Goal: Task Accomplishment & Management: Manage account settings

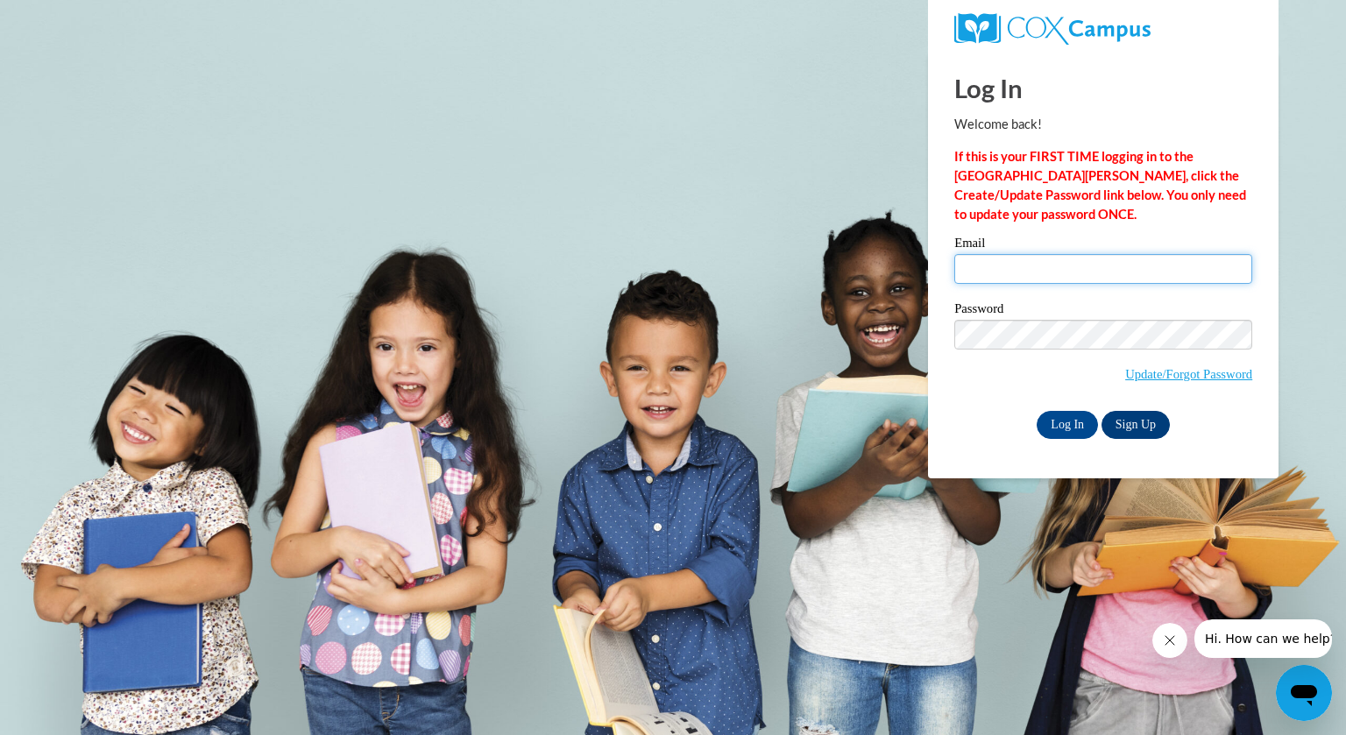
type input "[EMAIL_ADDRESS][DOMAIN_NAME]"
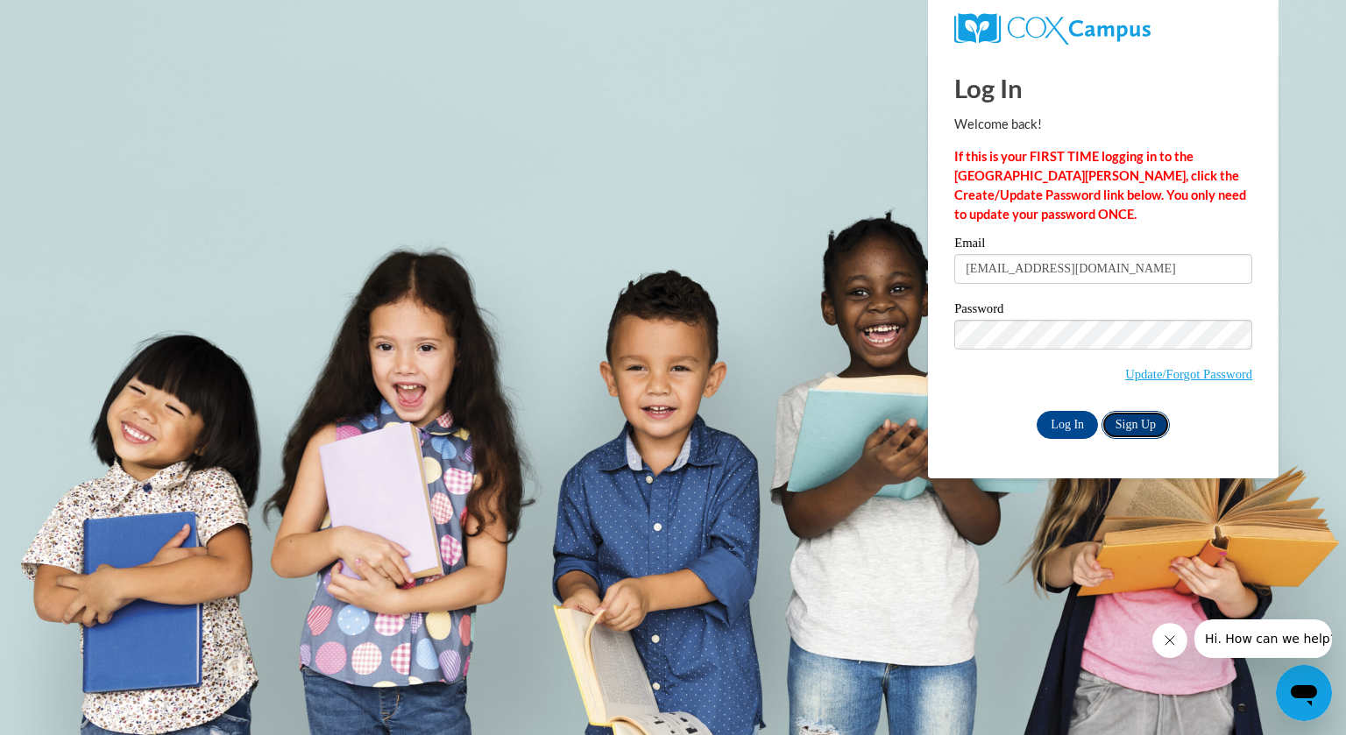
click at [1128, 426] on link "Sign Up" at bounding box center [1135, 425] width 68 height 28
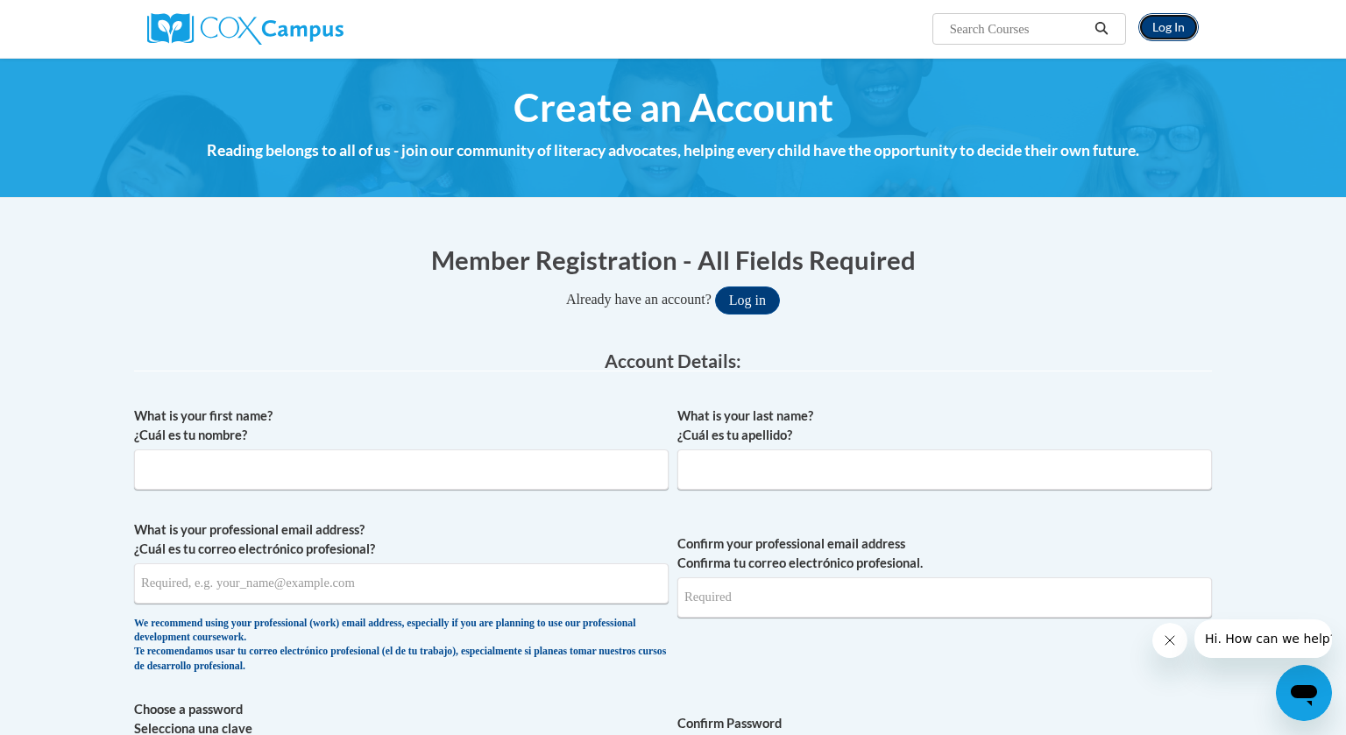
click at [1153, 27] on link "Log In" at bounding box center [1168, 27] width 60 height 28
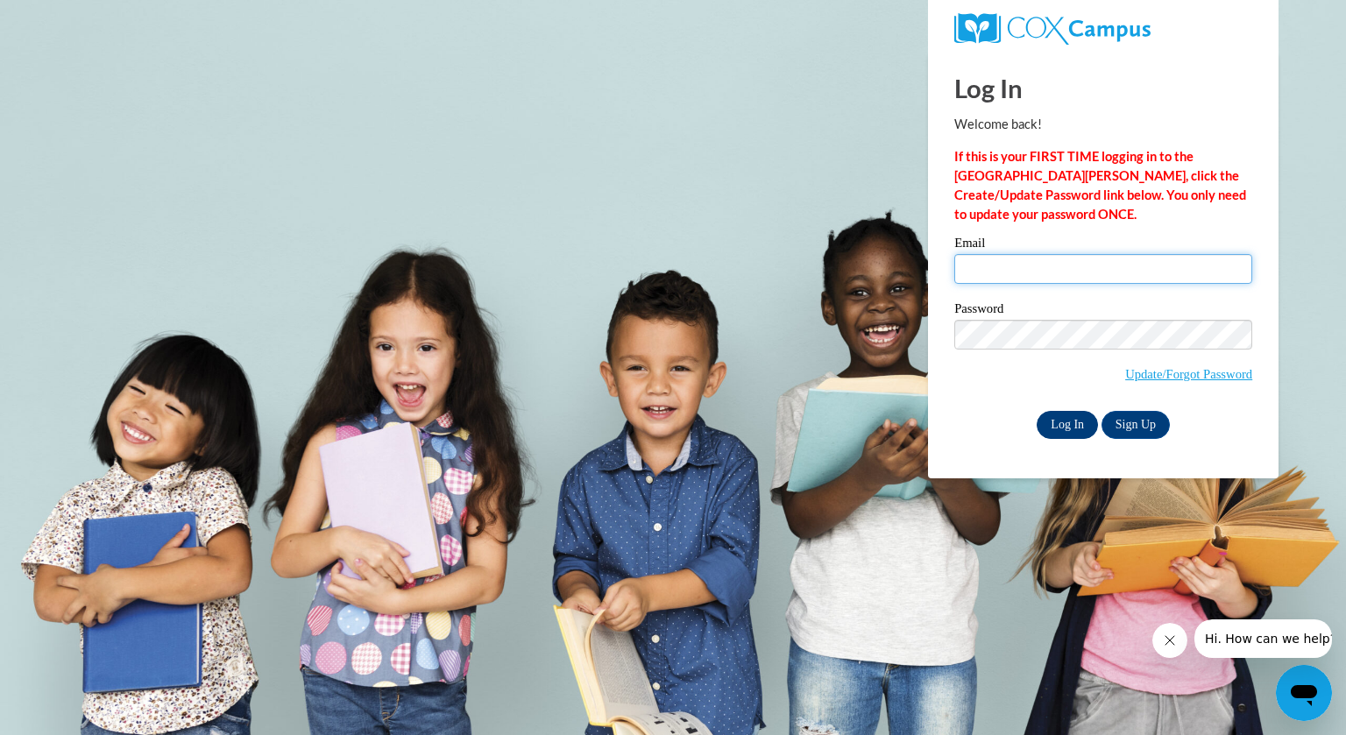
type input "[EMAIL_ADDRESS][DOMAIN_NAME]"
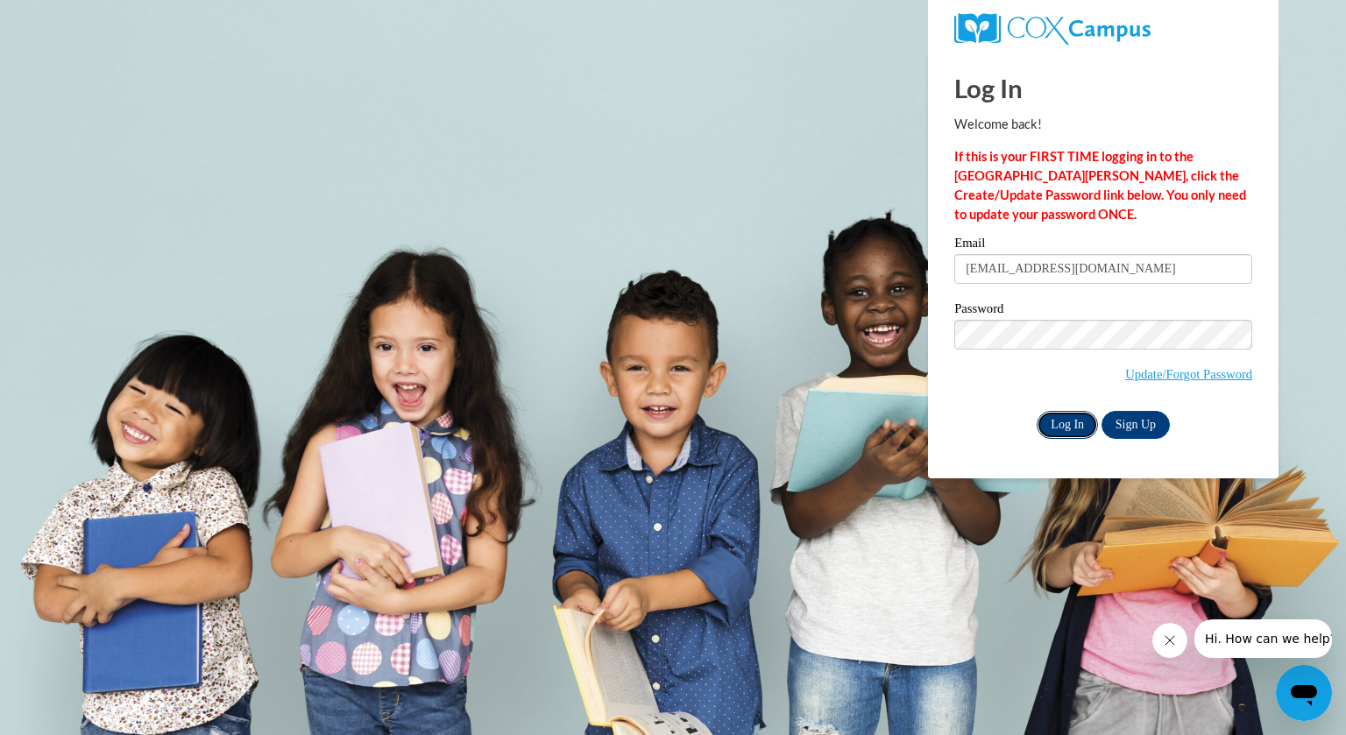
click at [1058, 421] on input "Log In" at bounding box center [1066, 425] width 61 height 28
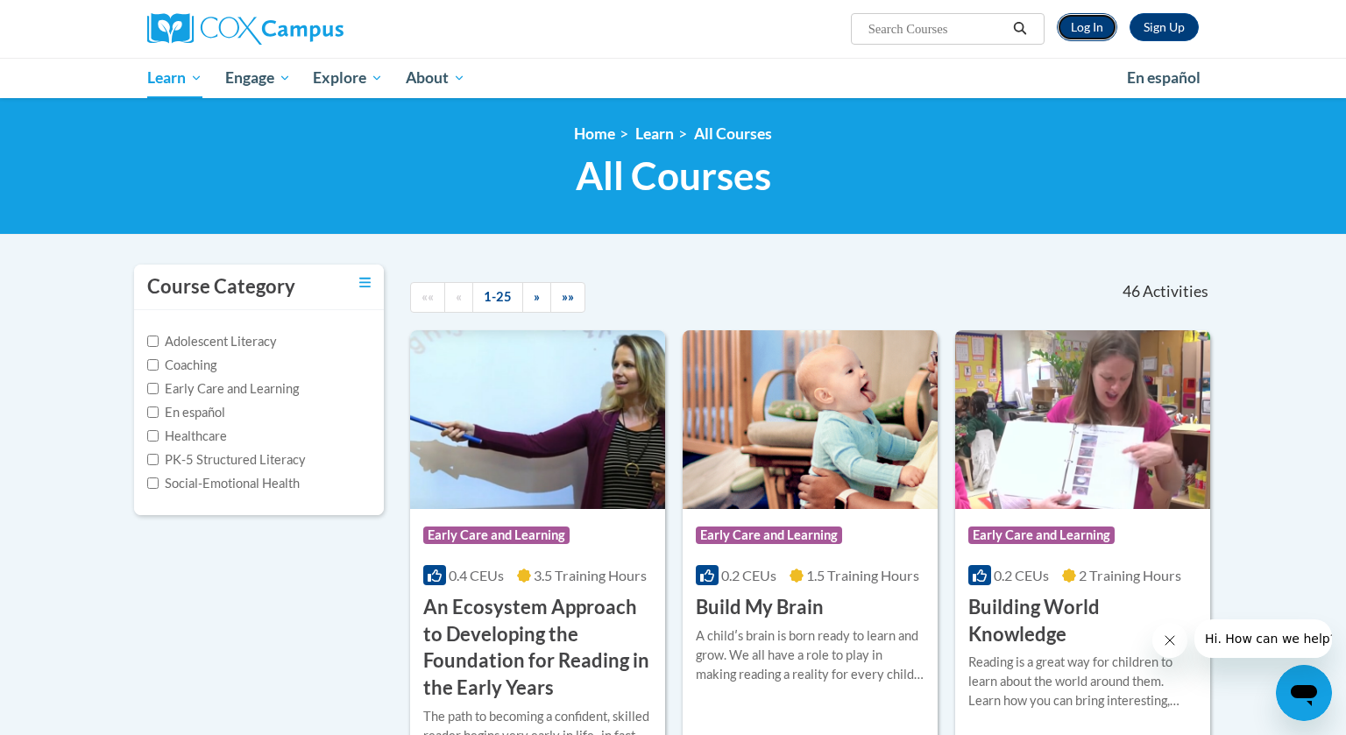
click at [1090, 30] on link "Log In" at bounding box center [1087, 27] width 60 height 28
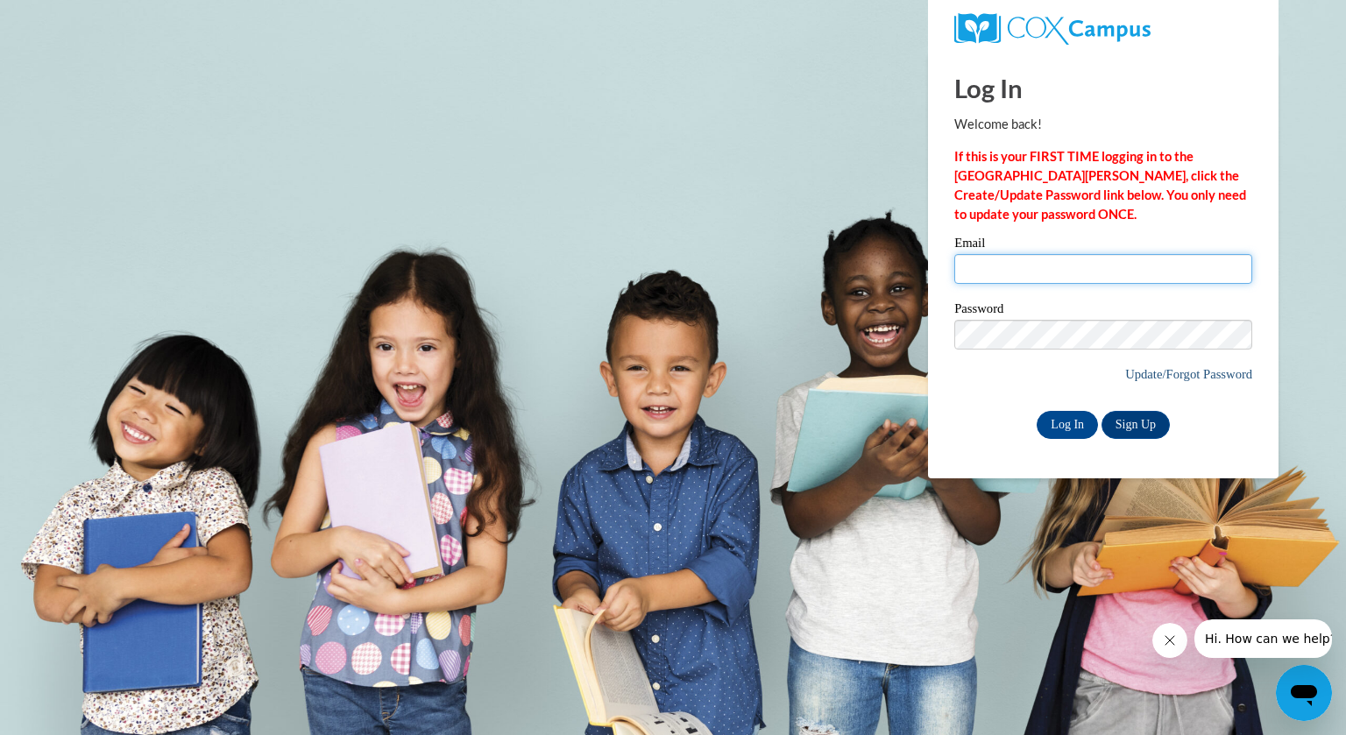
type input "[EMAIL_ADDRESS][DOMAIN_NAME]"
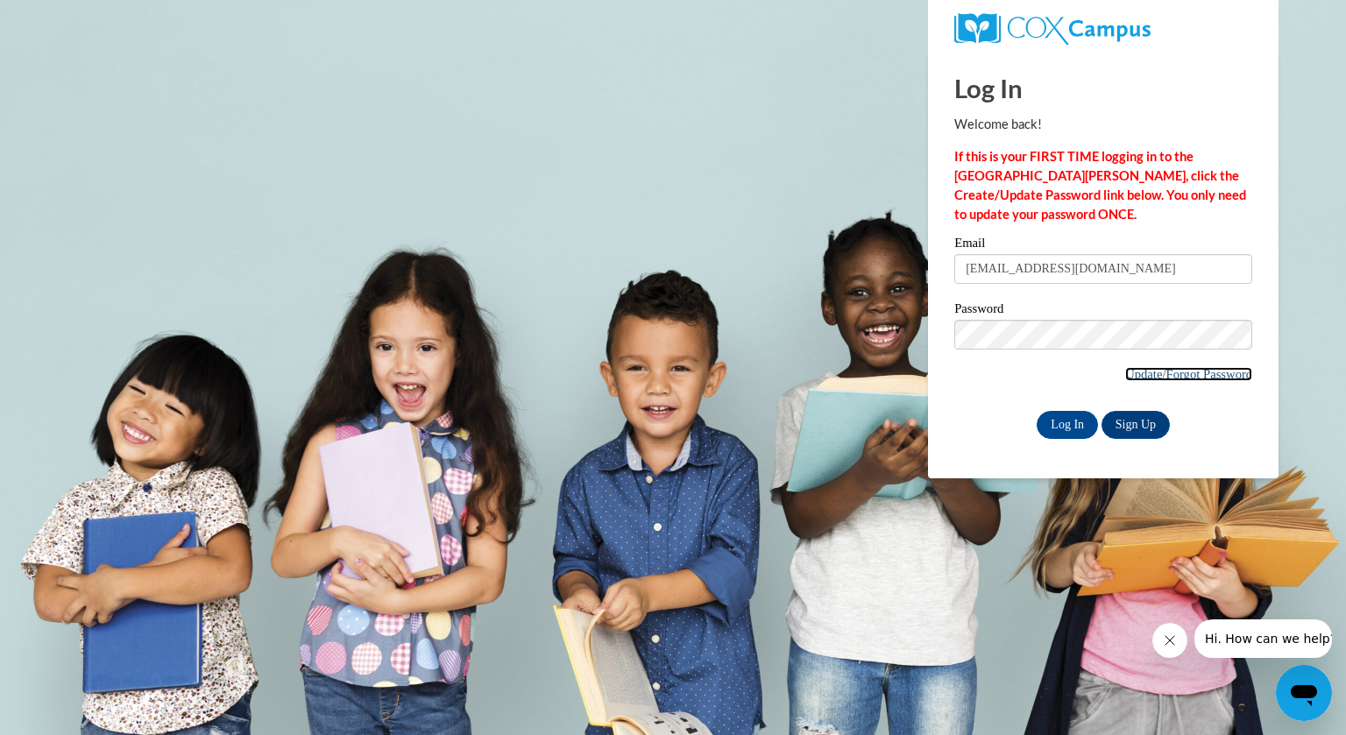
click at [1173, 377] on link "Update/Forgot Password" at bounding box center [1188, 374] width 127 height 14
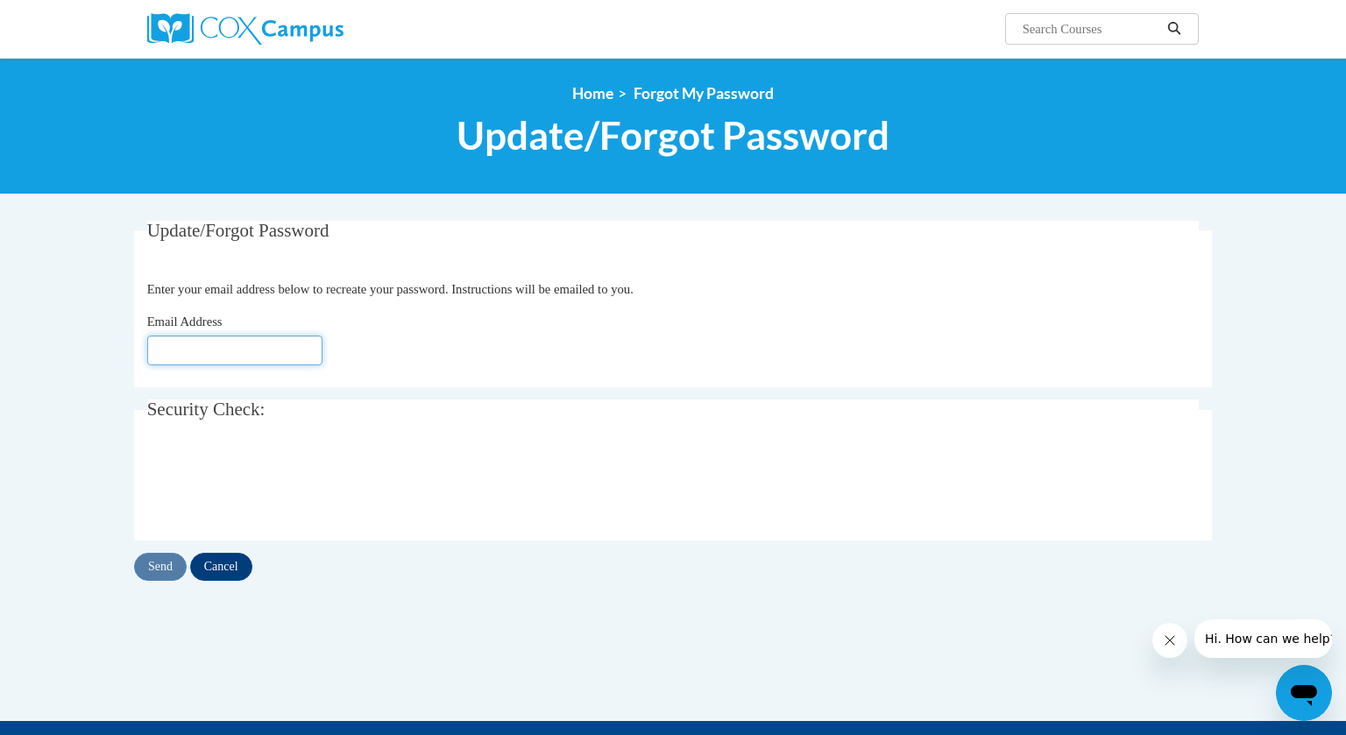
click at [201, 350] on input "Email Address" at bounding box center [234, 351] width 175 height 30
type input "[EMAIL_ADDRESS][DOMAIN_NAME]"
click at [163, 564] on input "Send" at bounding box center [160, 567] width 53 height 28
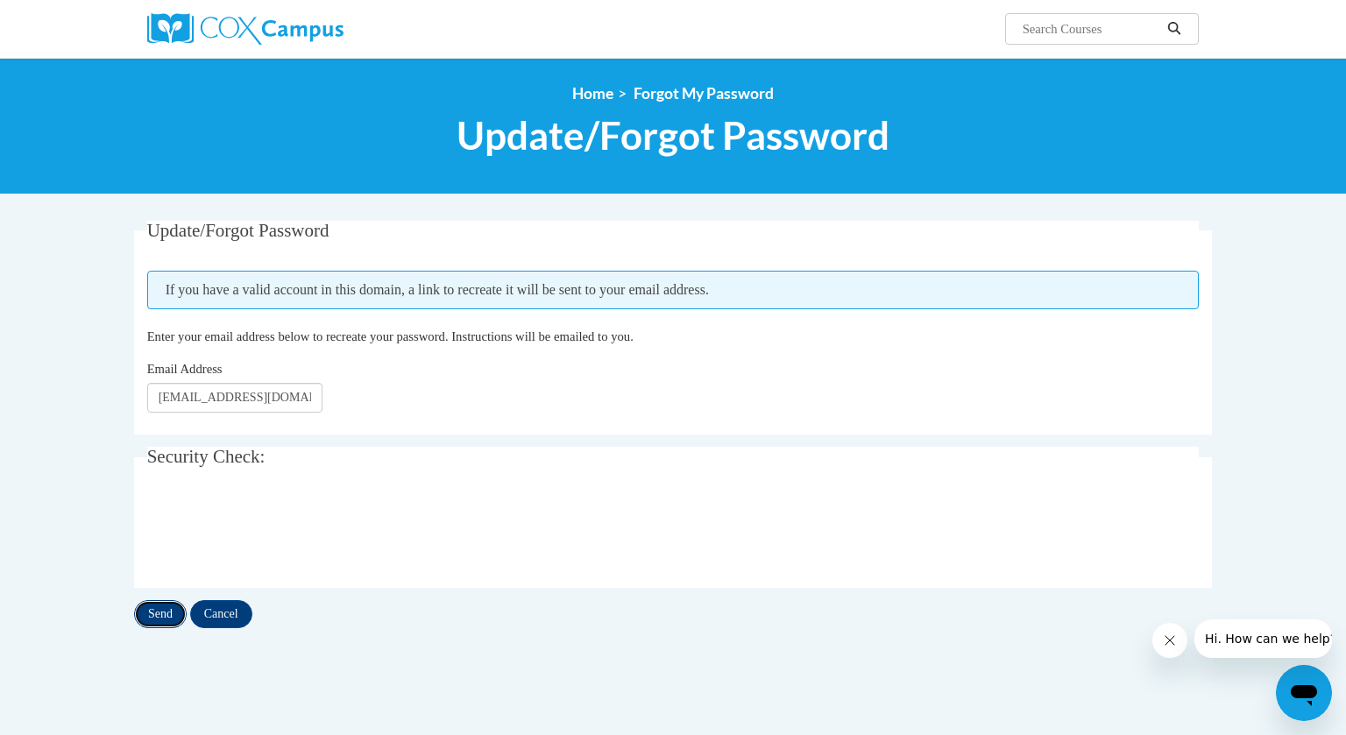
click at [165, 614] on input "Send" at bounding box center [160, 614] width 53 height 28
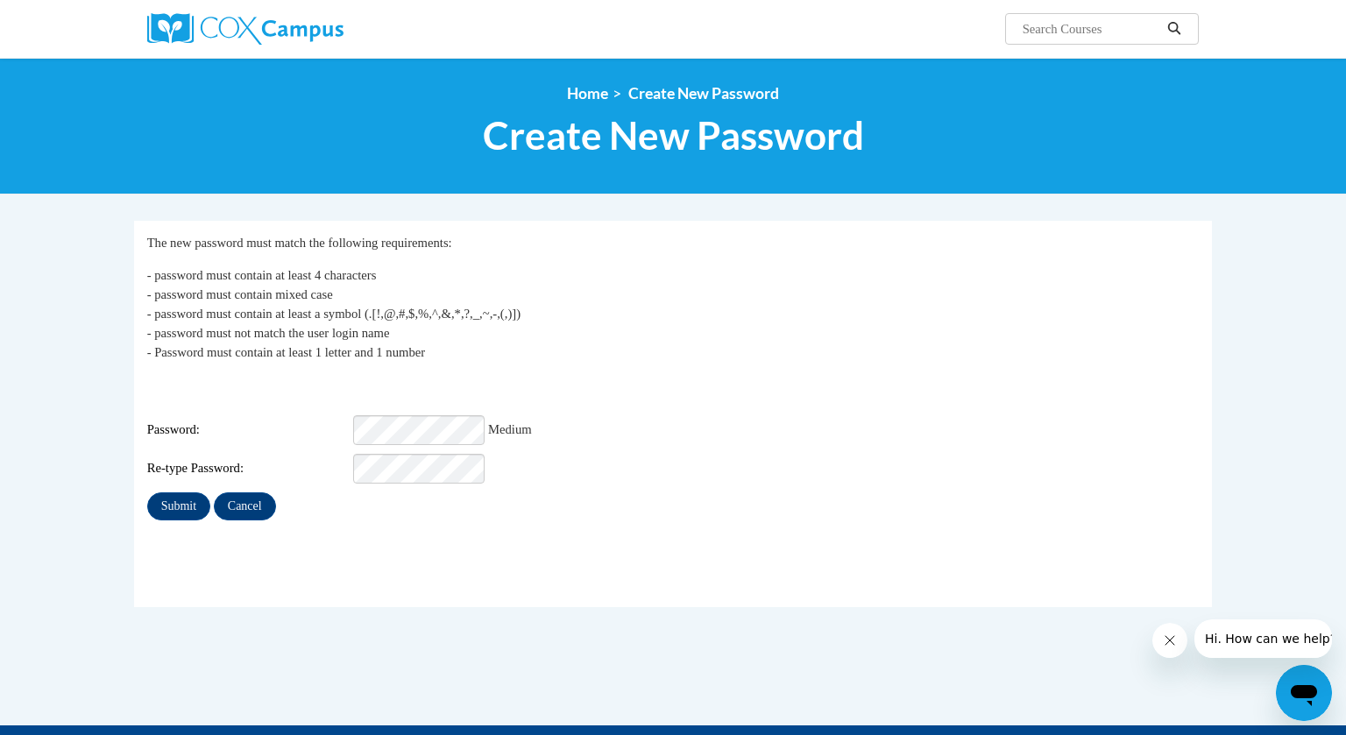
click at [619, 417] on div "Password: Medium" at bounding box center [673, 430] width 1052 height 30
click at [633, 399] on div "Login: ebrown@grafton.k12.wi.us Password: Medium Re-type Password:" at bounding box center [673, 430] width 1052 height 110
click at [667, 399] on div "Login: ebrown@grafton.k12.wi.us Password: Medium Re-type Password:" at bounding box center [673, 430] width 1052 height 110
click at [173, 497] on input "Submit" at bounding box center [178, 506] width 63 height 28
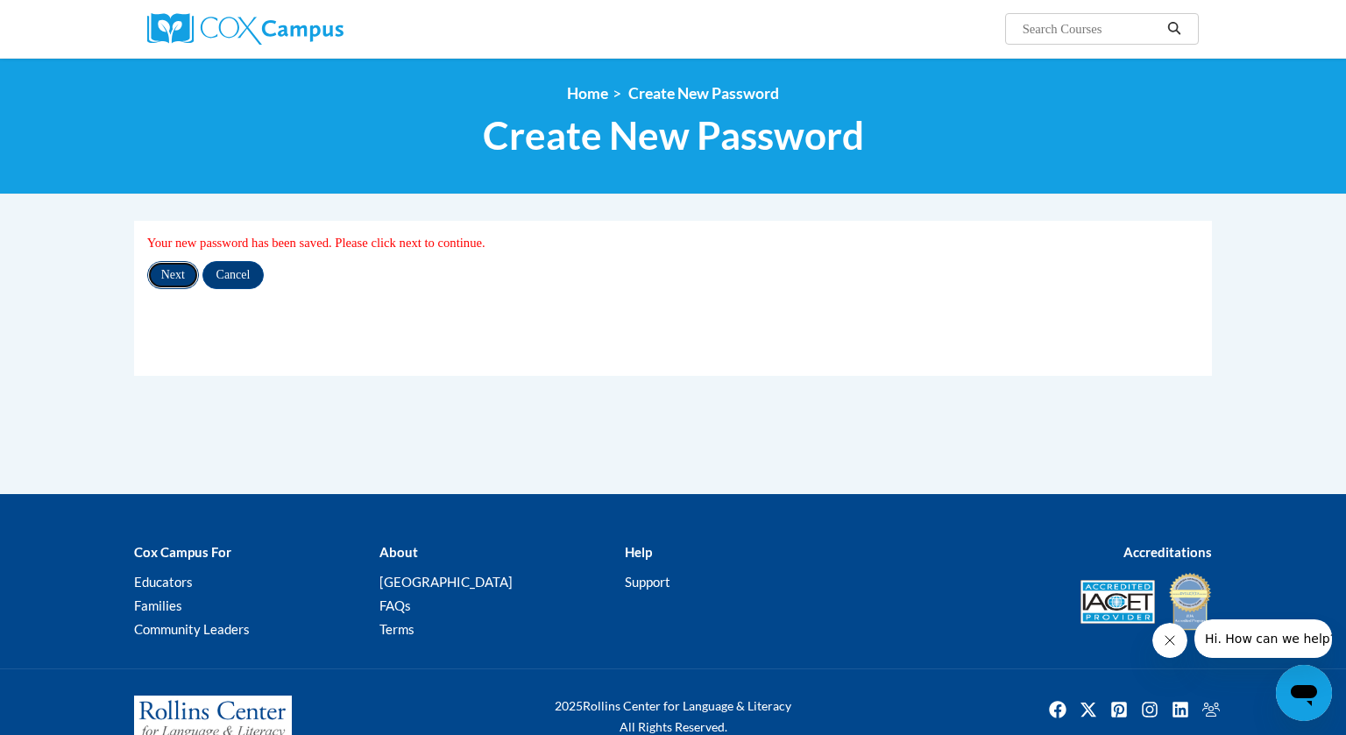
click at [159, 279] on input "Next" at bounding box center [173, 275] width 52 height 28
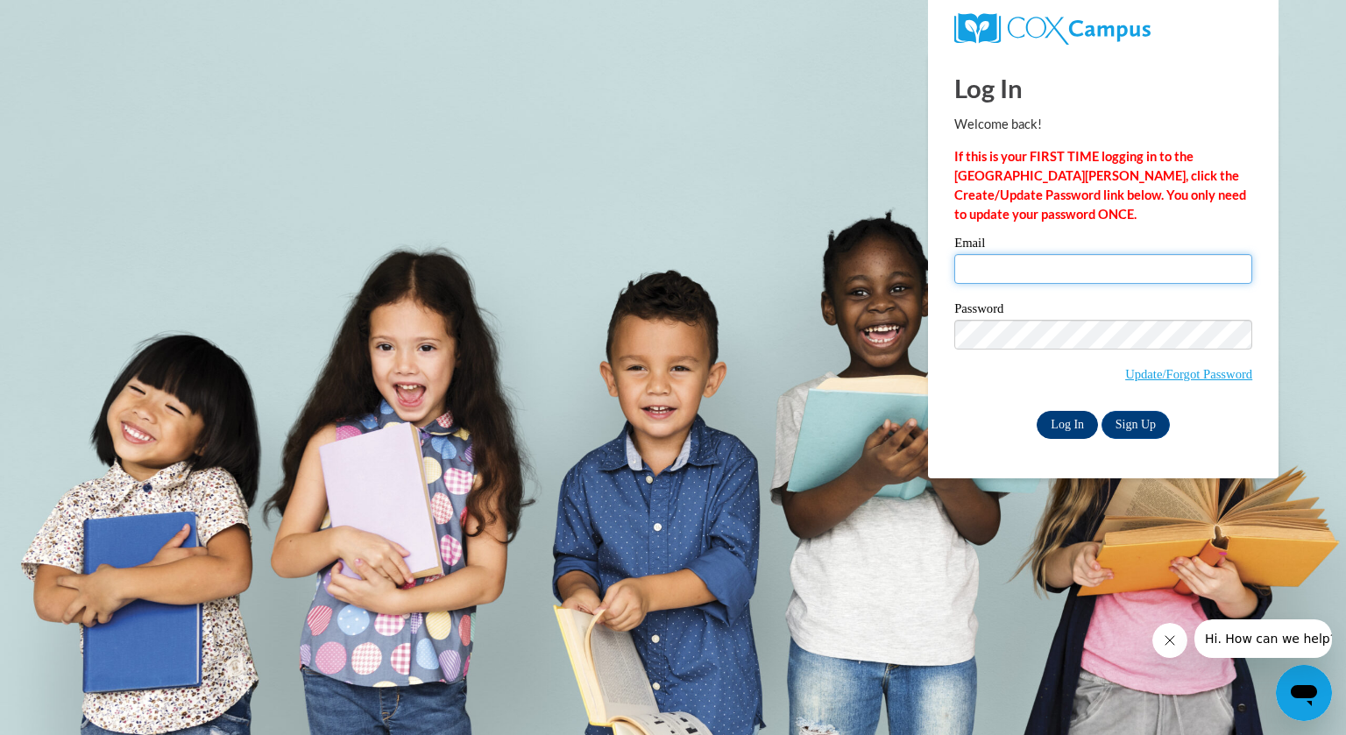
type input "ebrown@grafton.k12.wi.us"
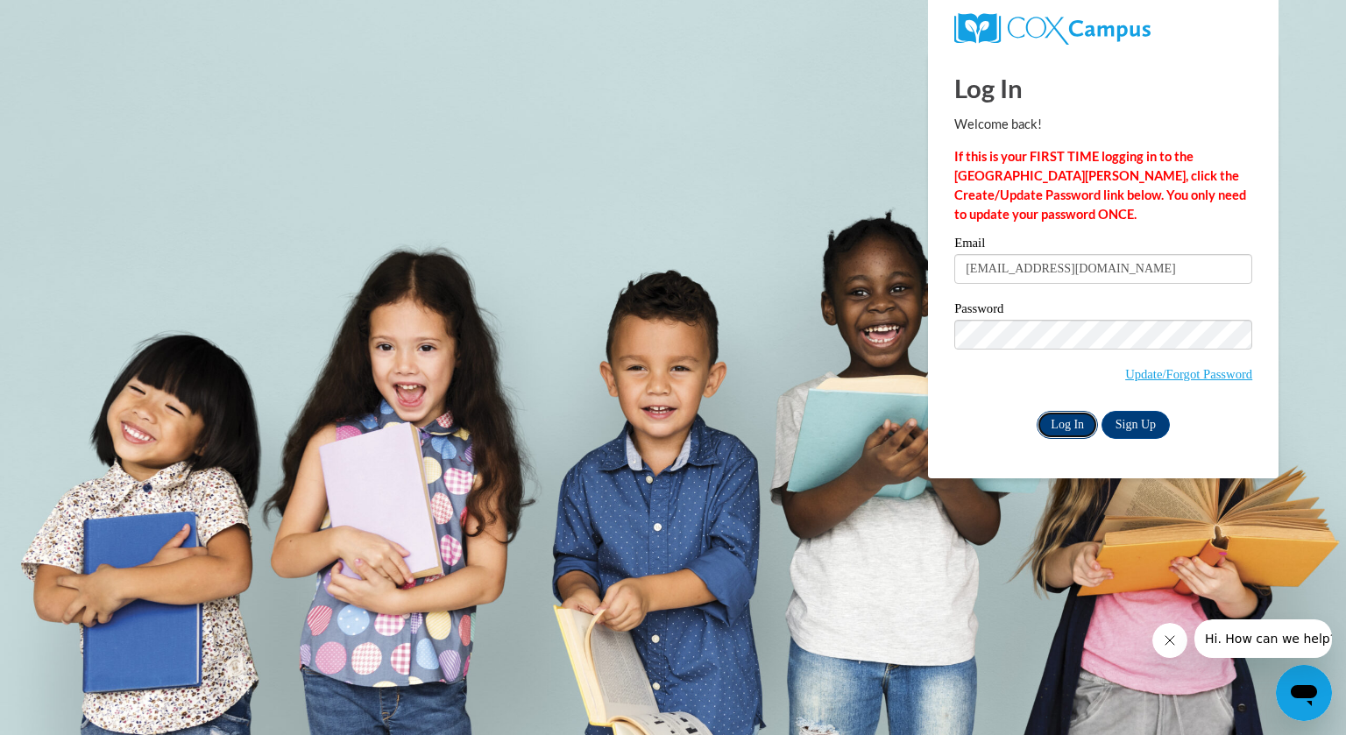
click at [1067, 423] on input "Log In" at bounding box center [1066, 425] width 61 height 28
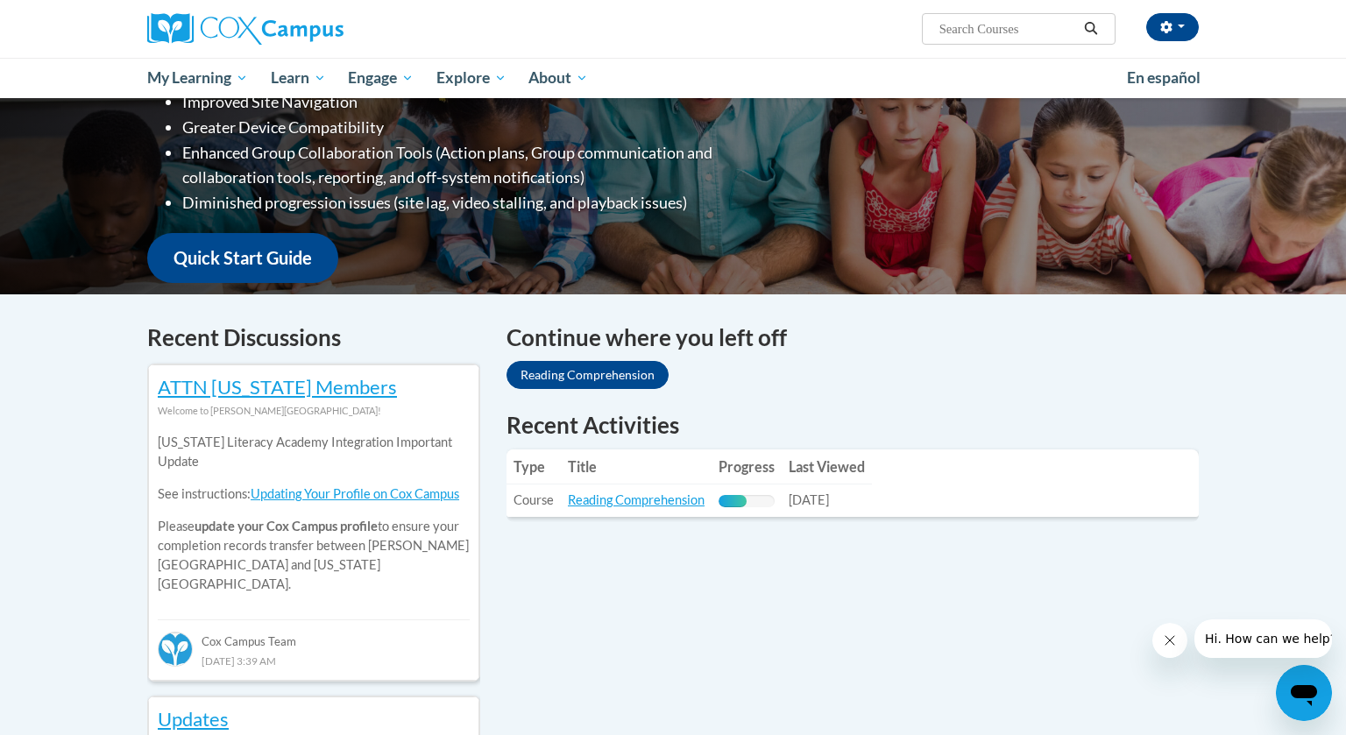
scroll to position [322, 0]
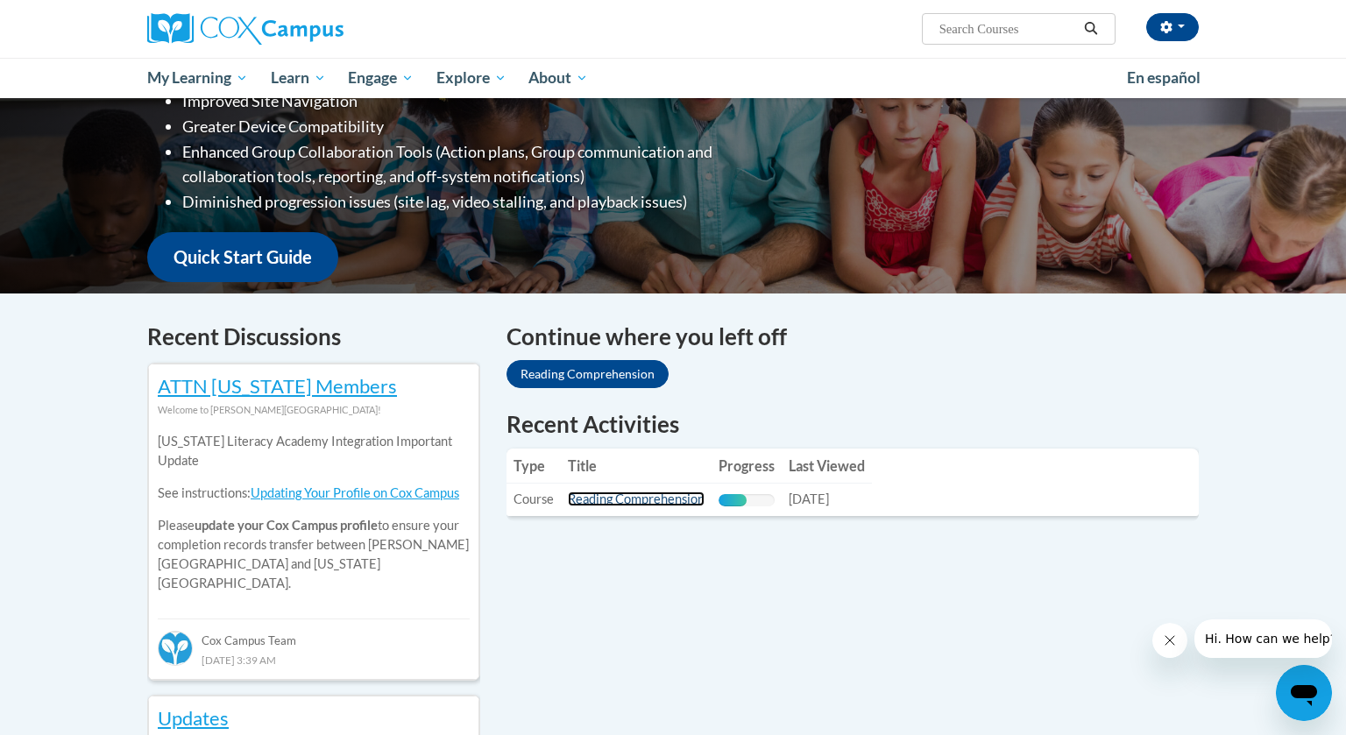
click at [666, 503] on link "Reading Comprehension" at bounding box center [636, 498] width 137 height 15
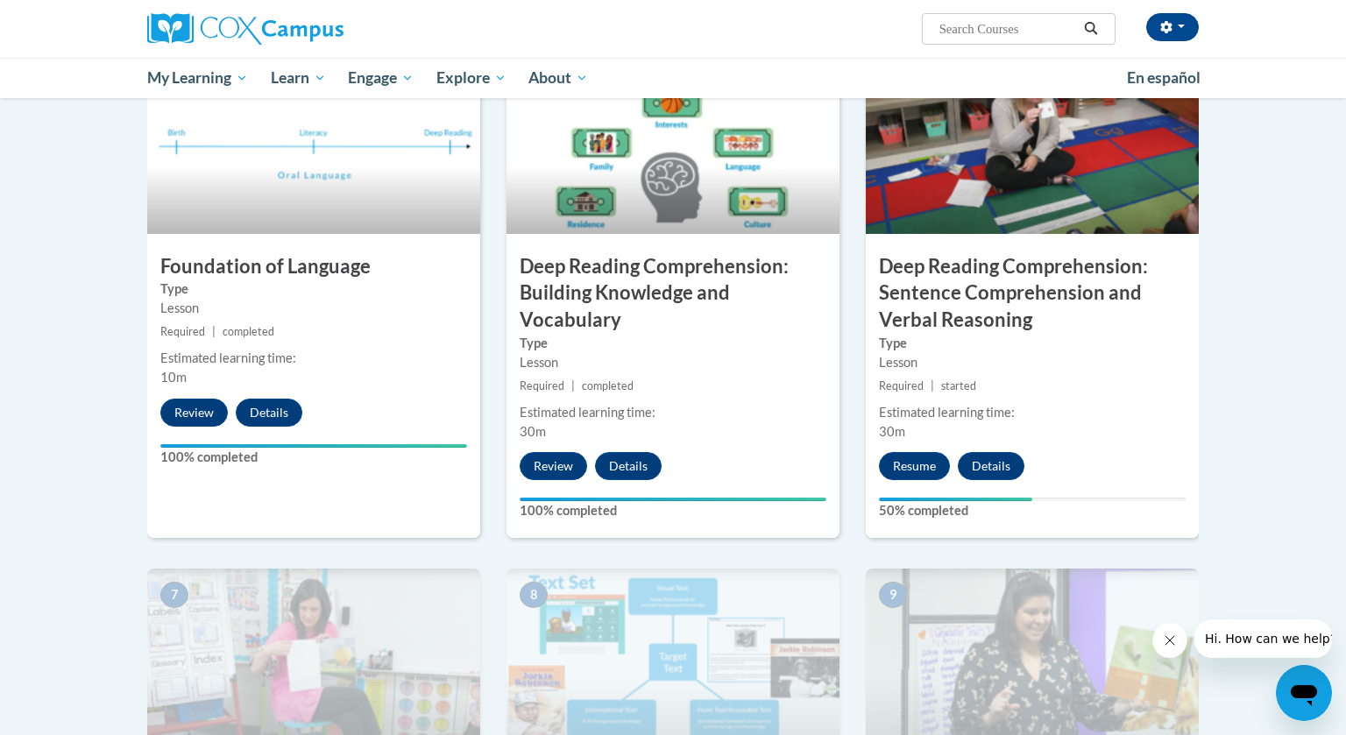
scroll to position [883, 0]
click at [924, 463] on button "Resume" at bounding box center [914, 465] width 71 height 28
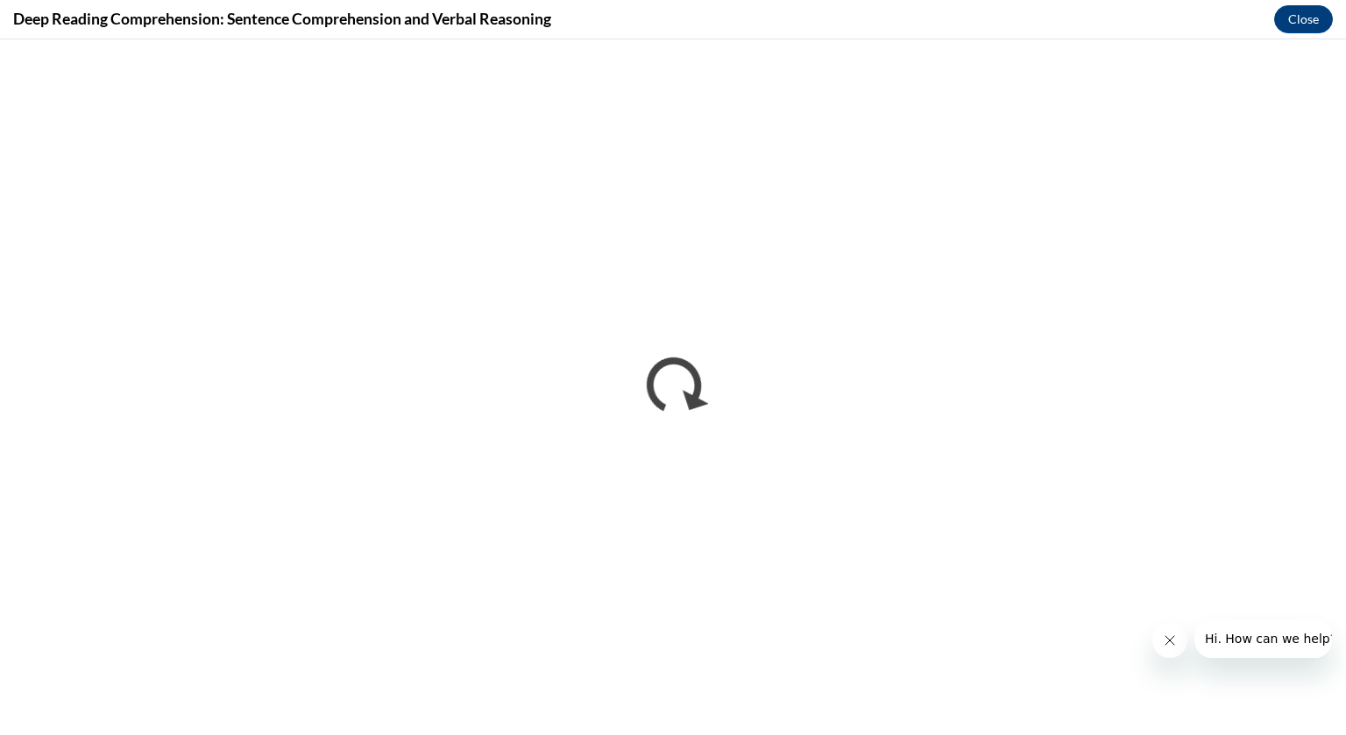
scroll to position [0, 0]
click at [1164, 647] on icon "Close message from company" at bounding box center [1170, 640] width 14 height 14
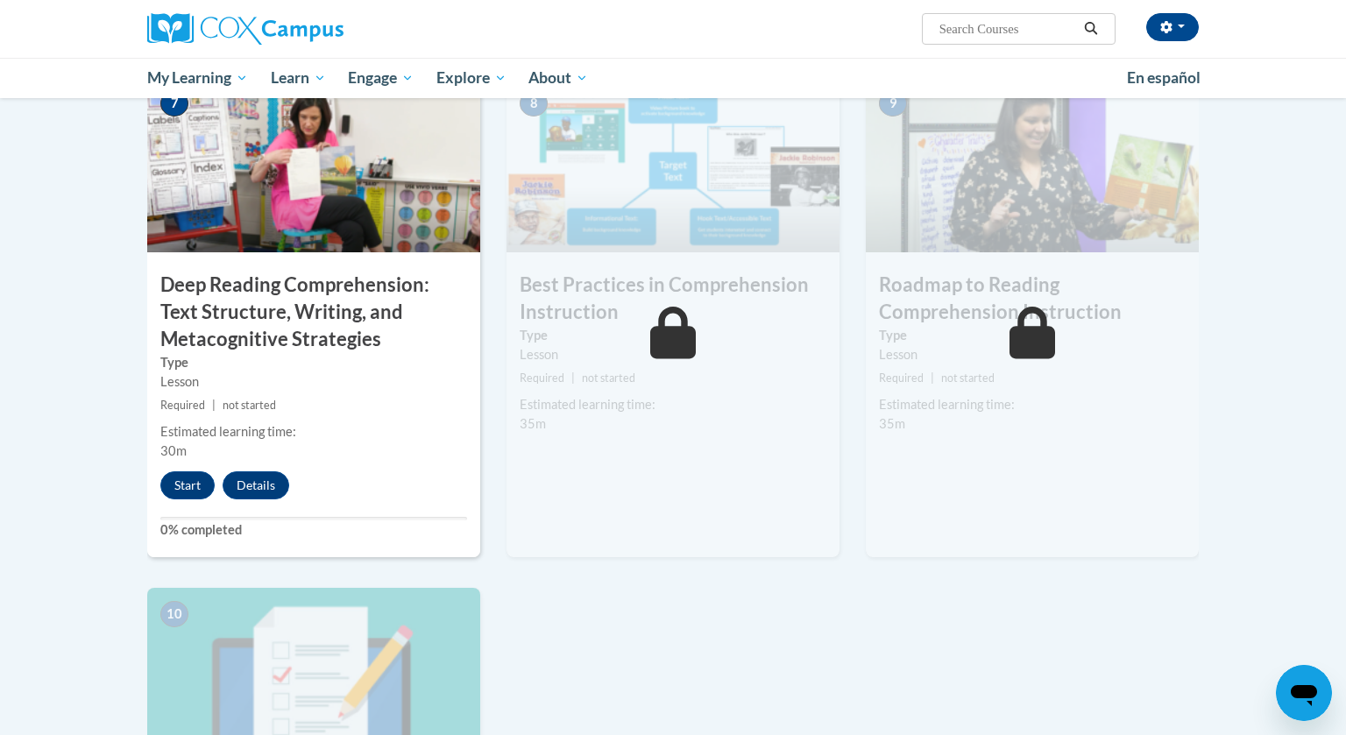
scroll to position [1377, 0]
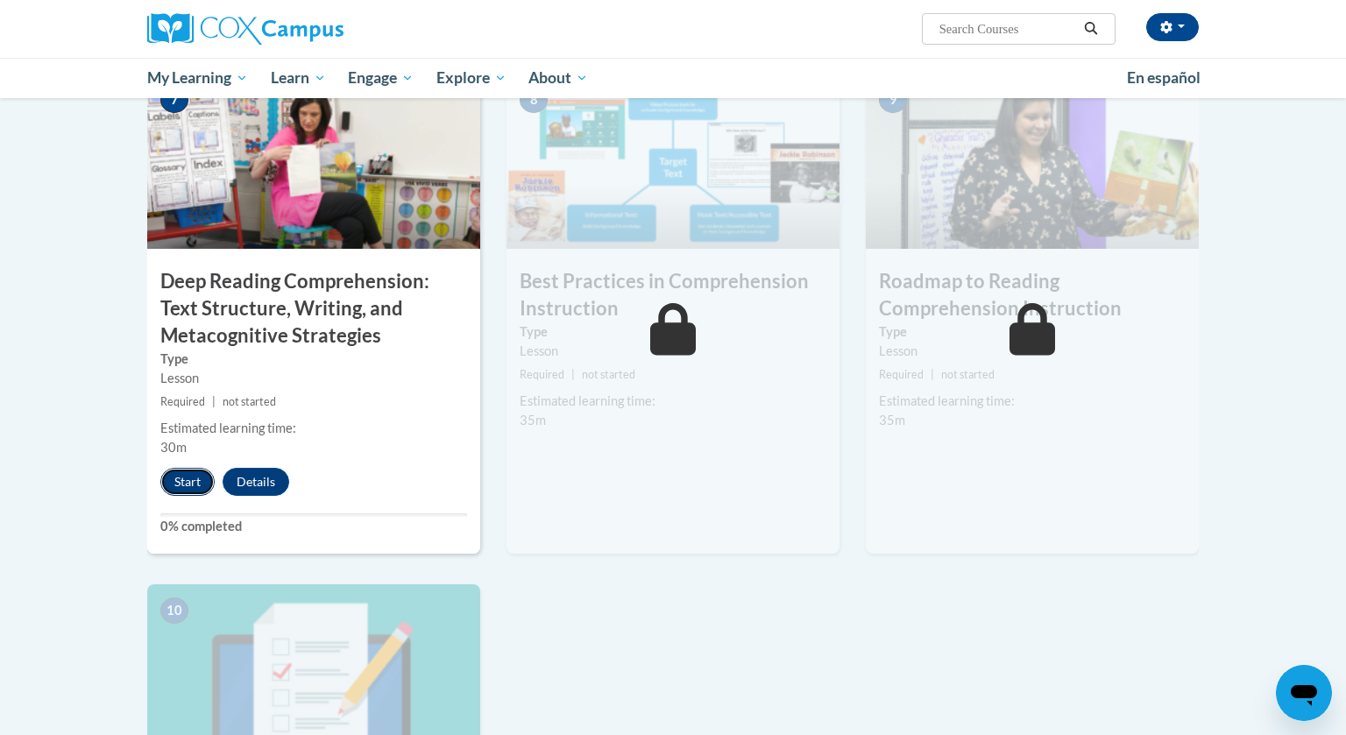
click at [188, 477] on button "Start" at bounding box center [187, 482] width 54 height 28
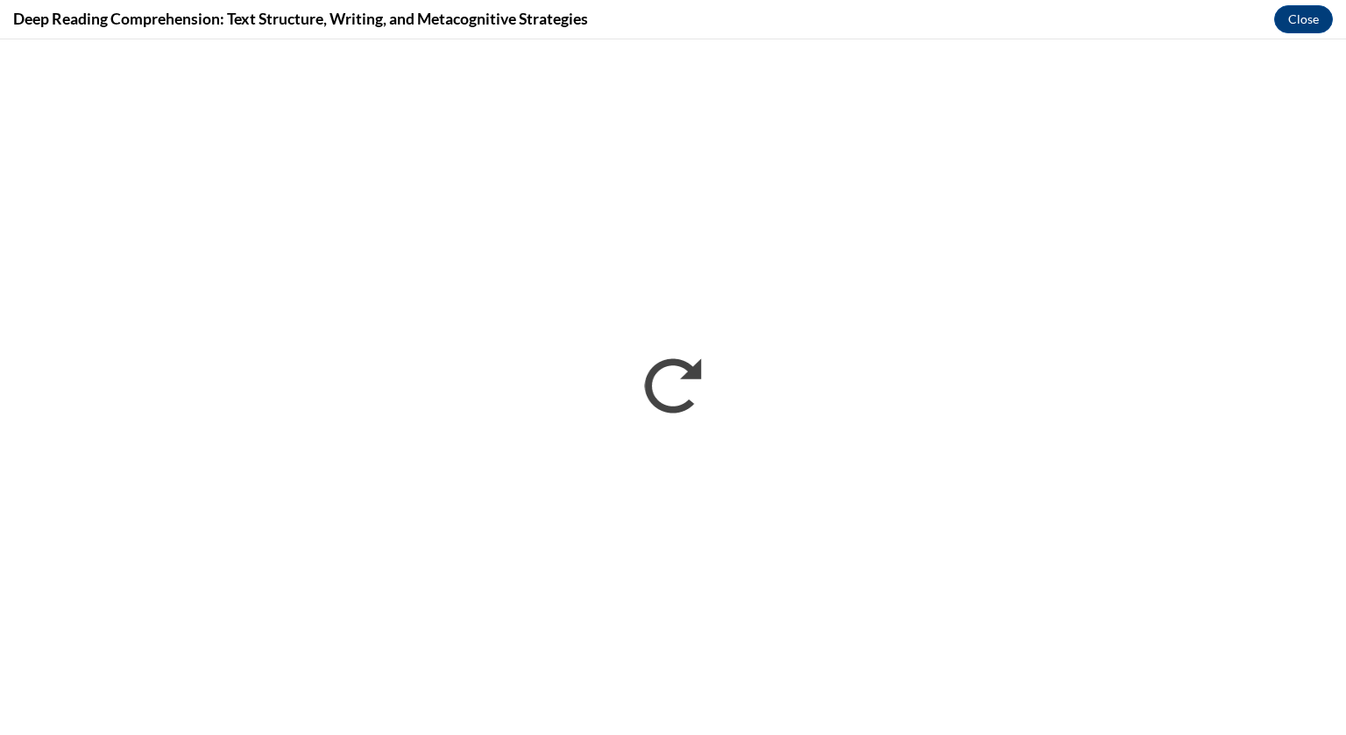
scroll to position [0, 0]
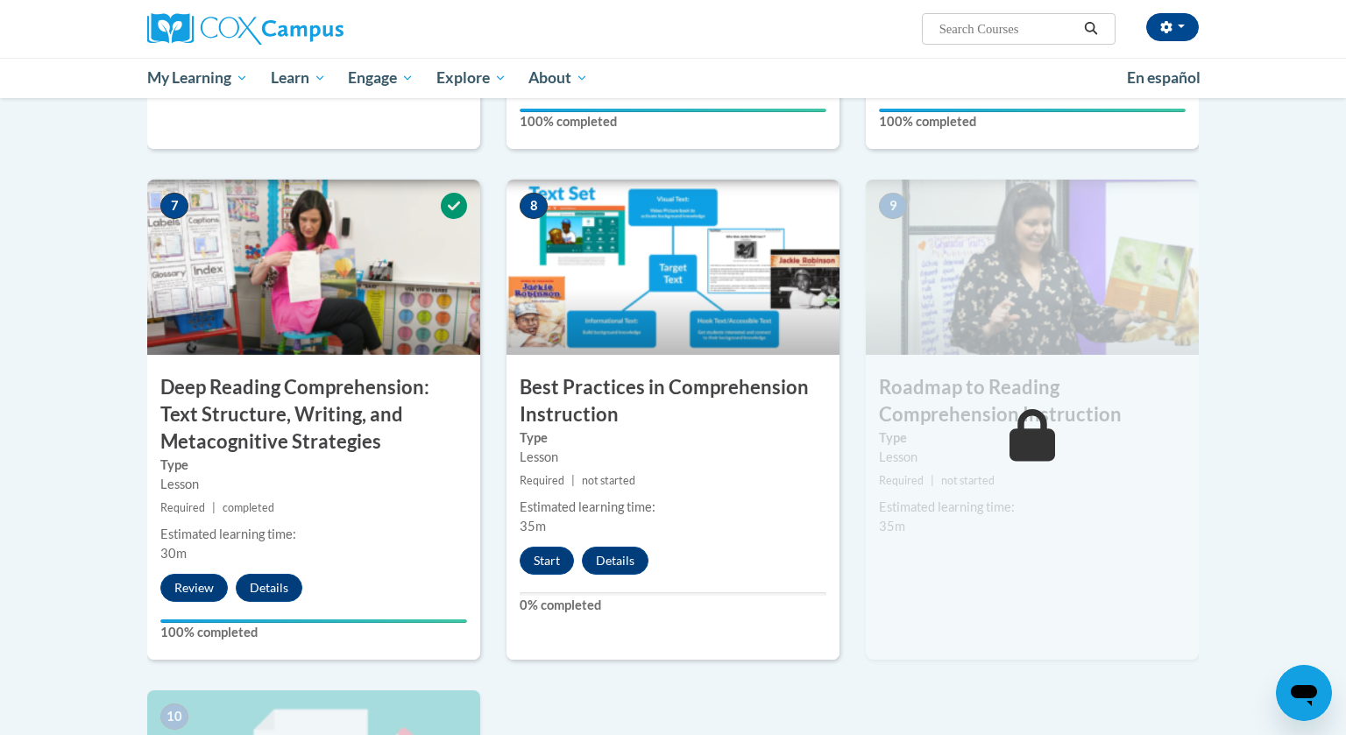
scroll to position [1266, 0]
